Goal: Task Accomplishment & Management: Manage account settings

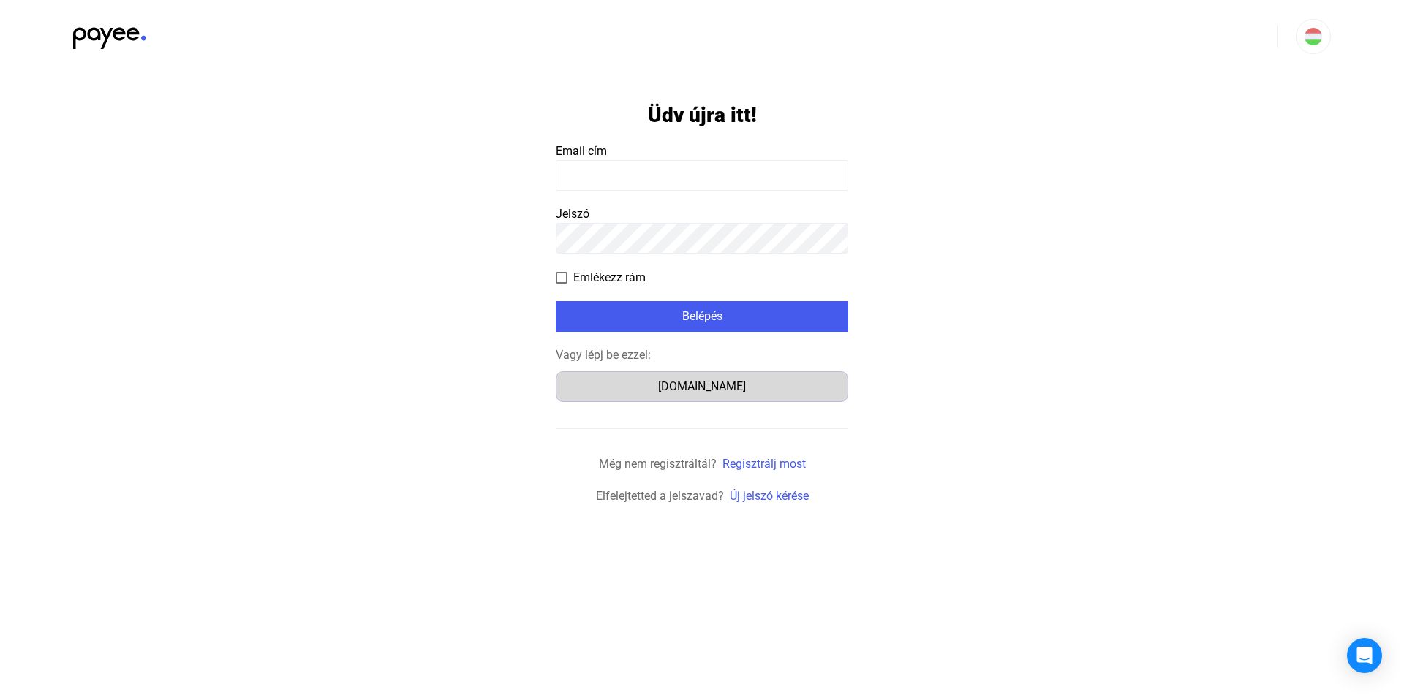
click at [714, 380] on div "Számlázz.hu" at bounding box center [702, 387] width 282 height 18
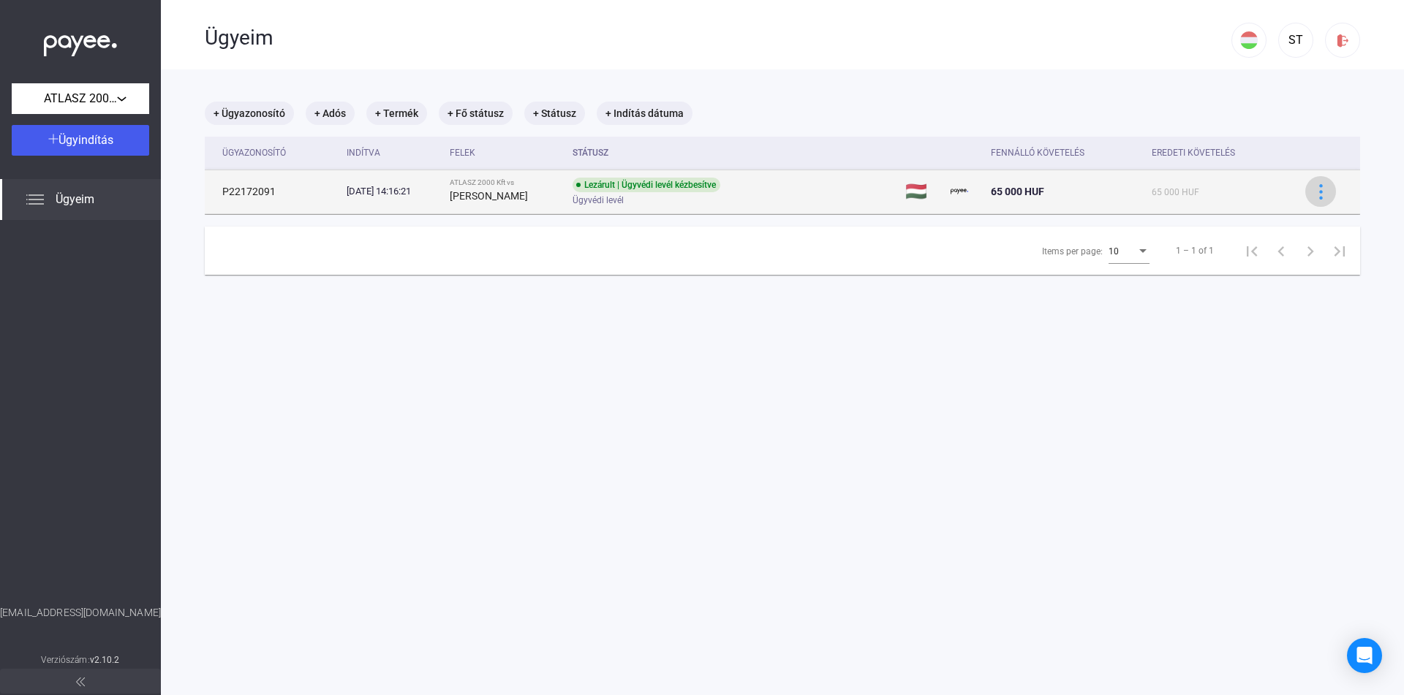
click at [1318, 193] on img at bounding box center [1320, 191] width 15 height 15
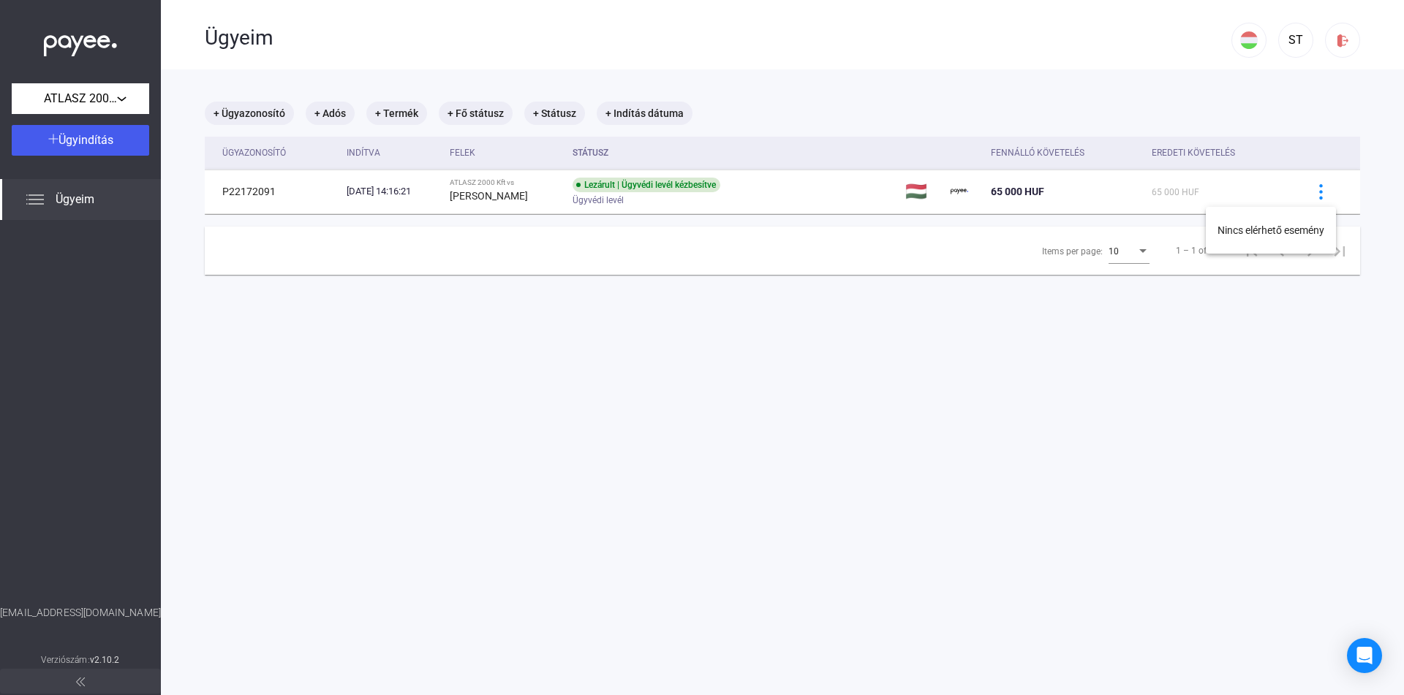
click at [1223, 132] on div at bounding box center [702, 347] width 1404 height 695
click at [553, 113] on mat-chip "+ Státusz" at bounding box center [554, 113] width 61 height 23
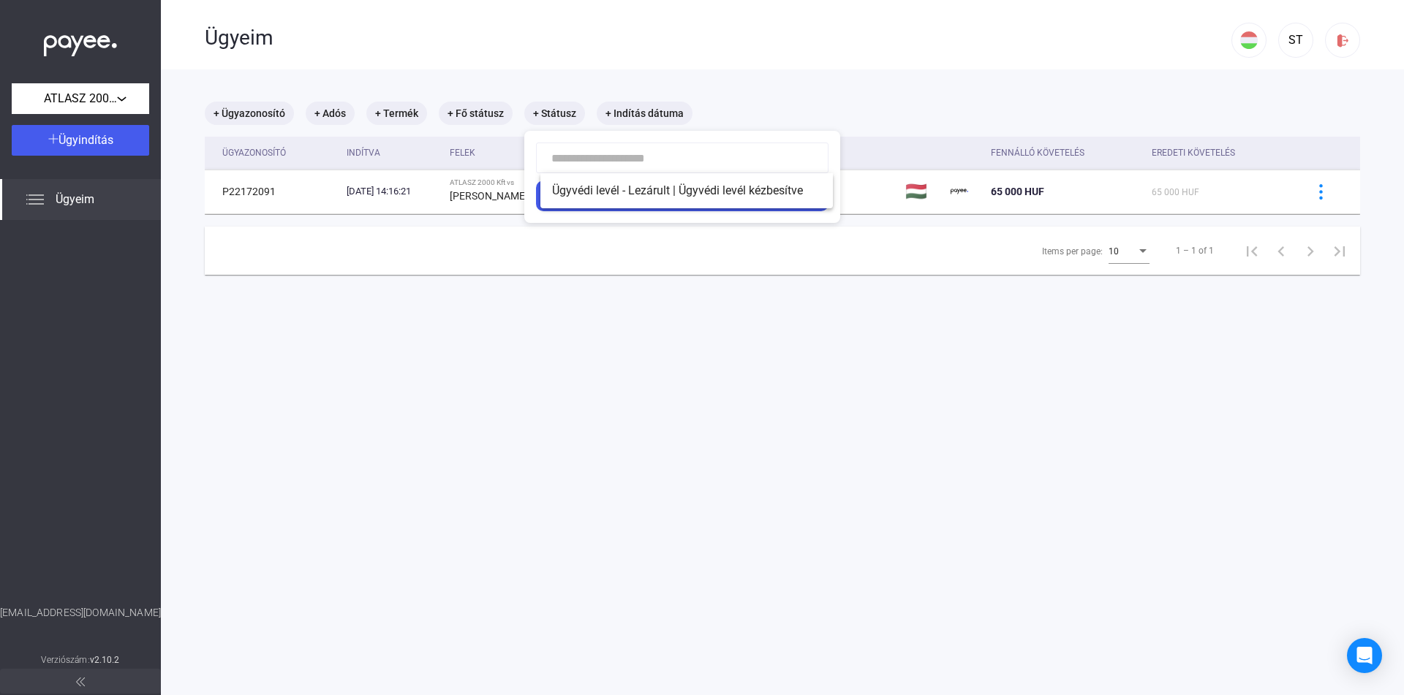
click at [795, 93] on div at bounding box center [702, 347] width 1404 height 695
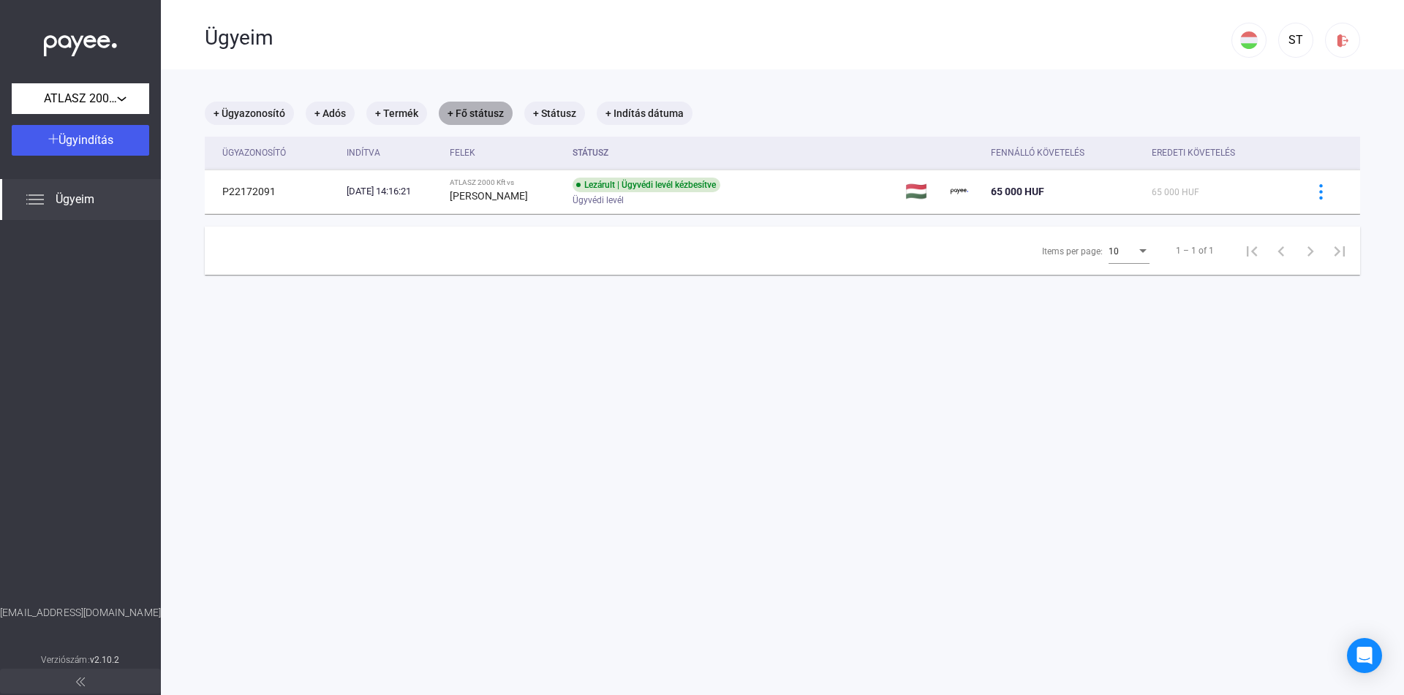
click at [444, 115] on mat-chip "+ Fő státusz" at bounding box center [476, 113] width 74 height 23
click at [559, 151] on div "Válassz..." at bounding box center [513, 158] width 94 height 18
click at [791, 84] on div at bounding box center [702, 347] width 1404 height 695
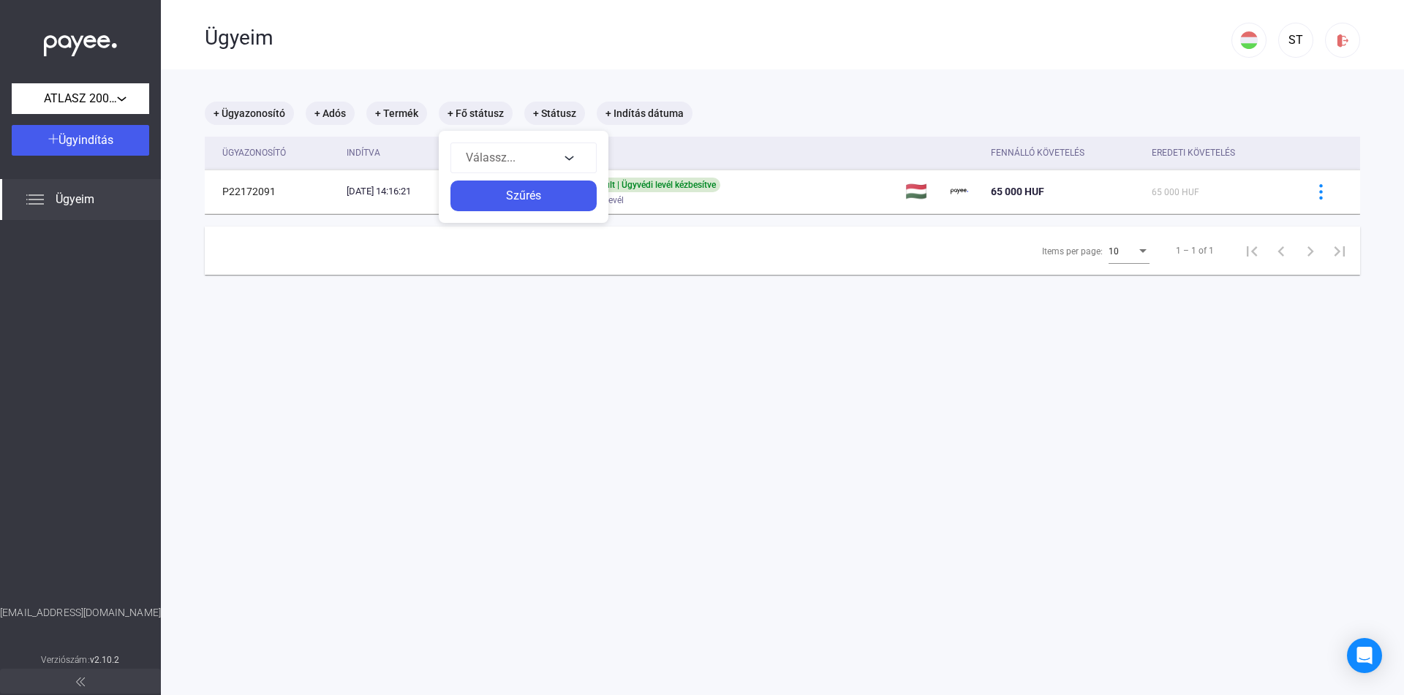
click at [884, 4] on div at bounding box center [702, 347] width 1404 height 695
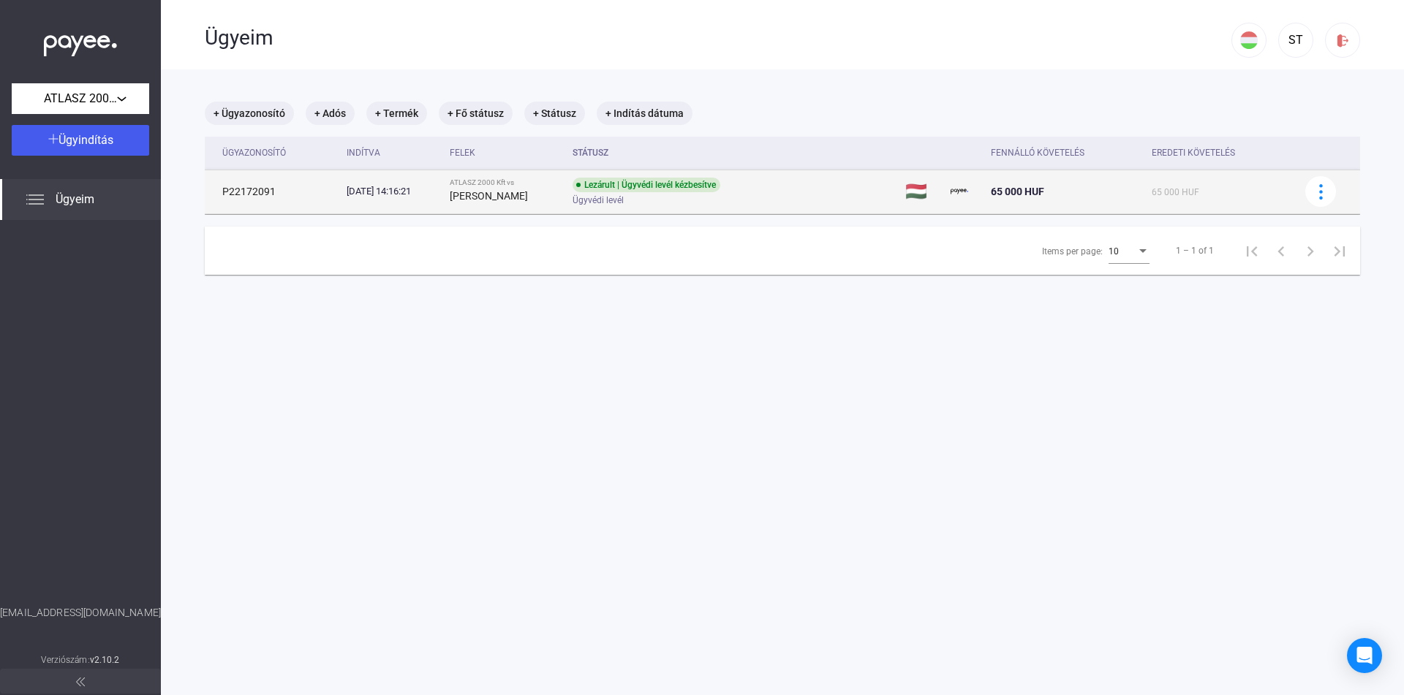
click at [409, 191] on div "[DATE] 14:16:21" at bounding box center [392, 191] width 91 height 15
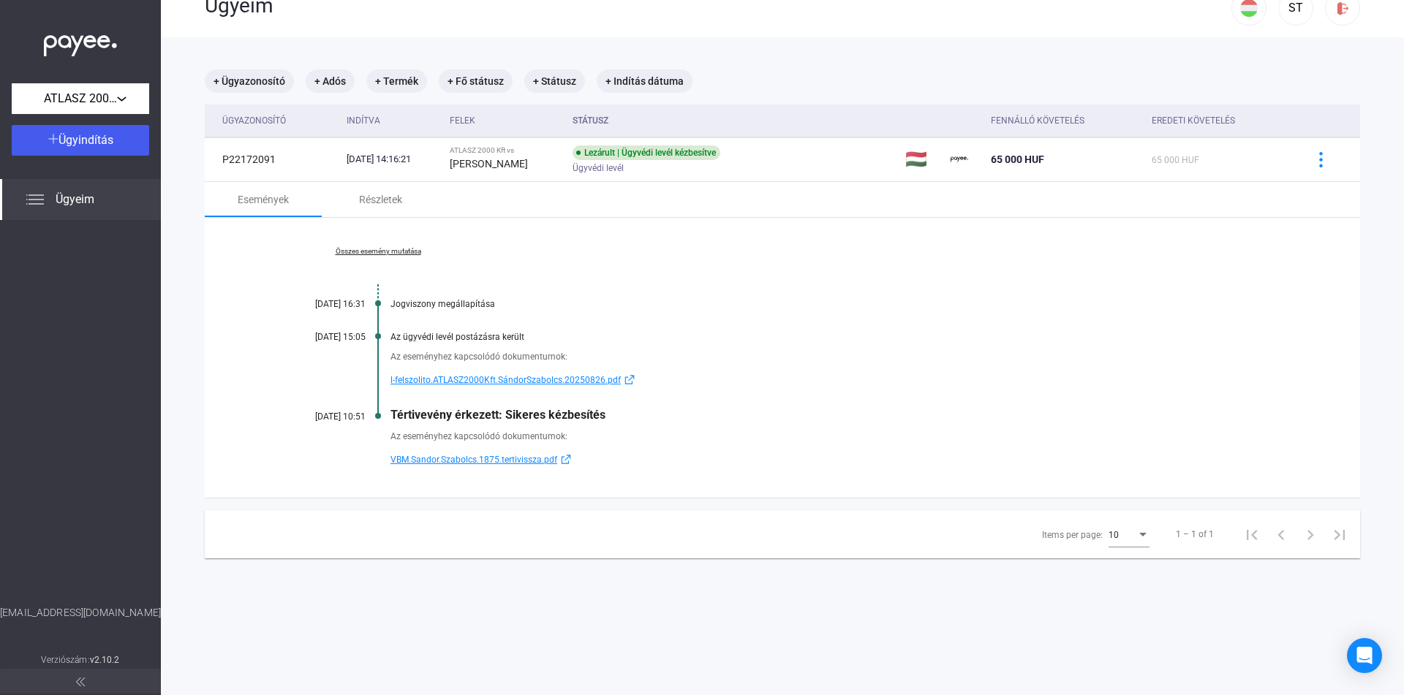
scroll to position [69, 0]
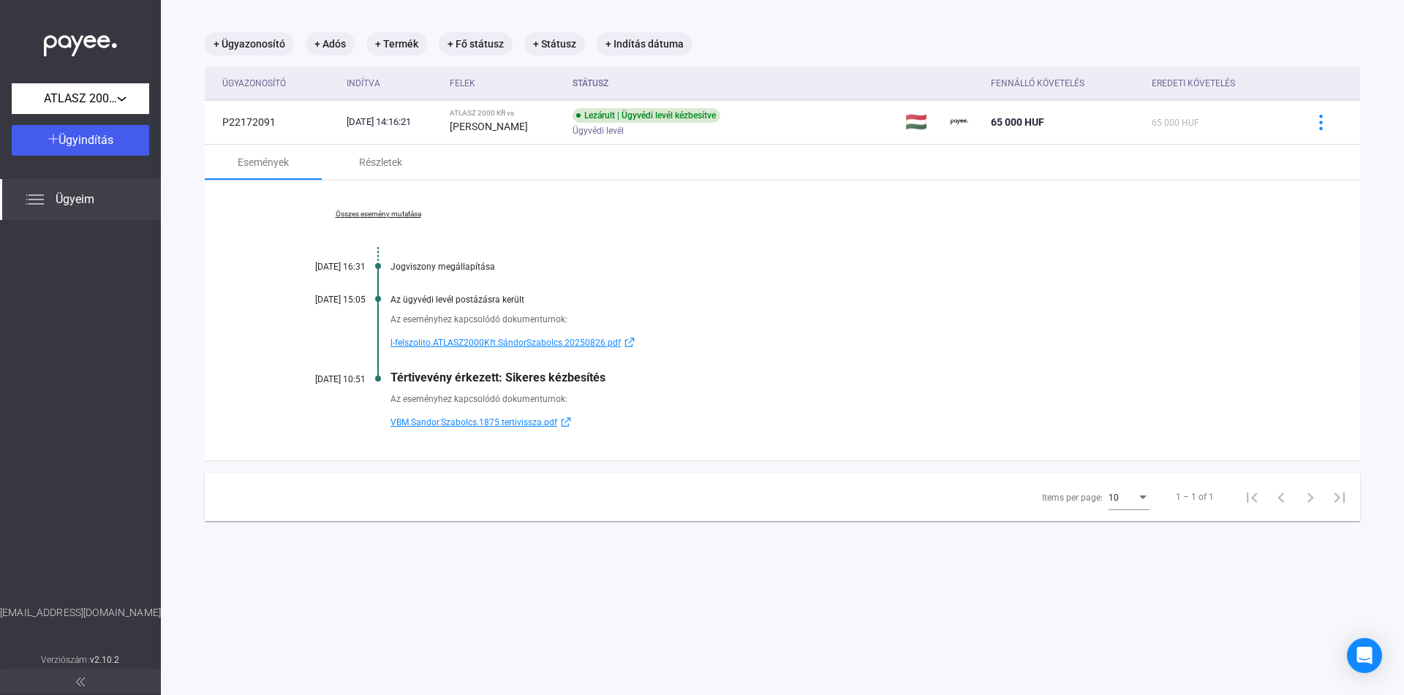
click at [507, 339] on span "l-felszolito.ATLASZ2000Kft.SándorSzabolcs.20250826.pdf" at bounding box center [505, 343] width 230 height 18
